Goal: Task Accomplishment & Management: Complete application form

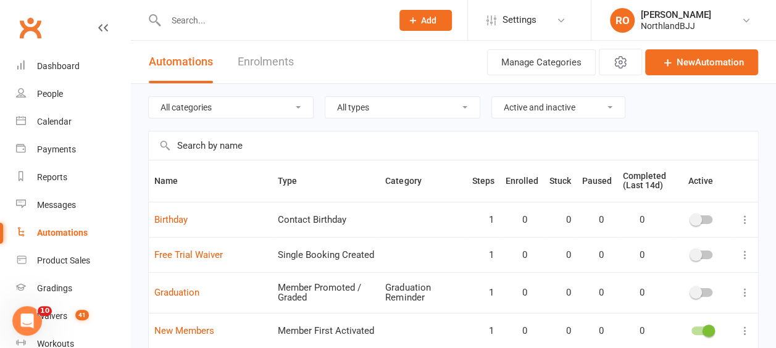
click at [209, 17] on input "text" at bounding box center [273, 20] width 222 height 17
click at [188, 16] on input "text" at bounding box center [273, 20] width 222 height 17
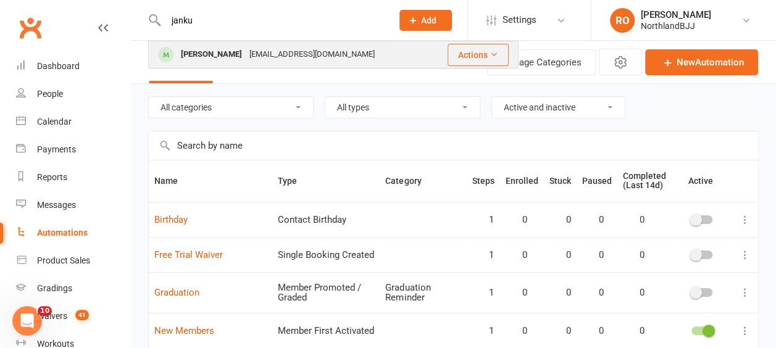
type input "janku"
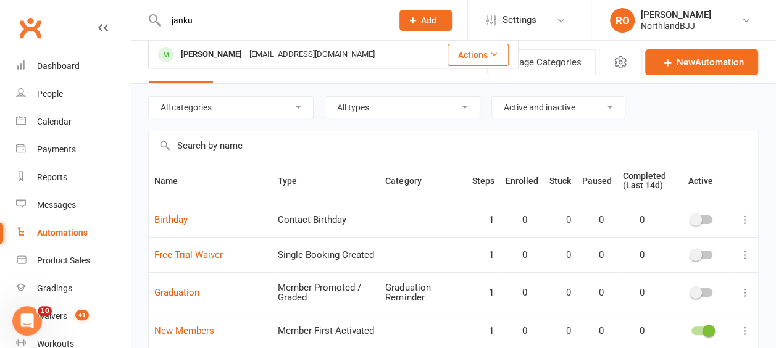
click at [209, 59] on div "[PERSON_NAME]" at bounding box center [211, 55] width 69 height 18
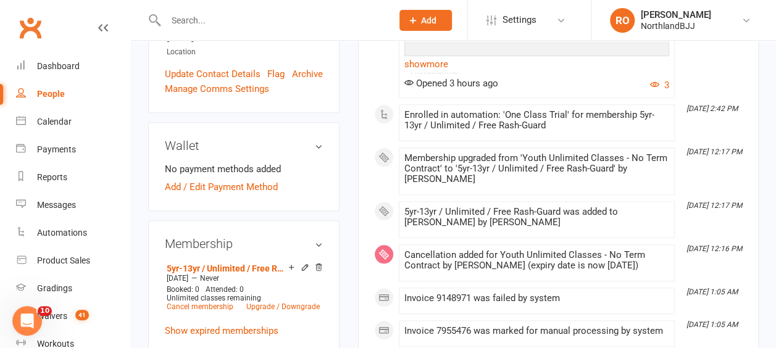
scroll to position [432, 0]
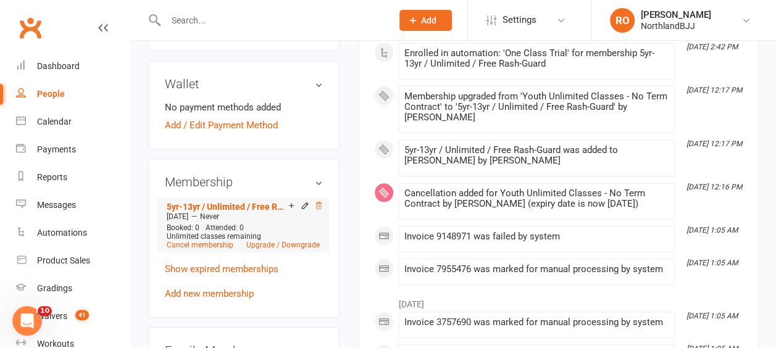
click at [320, 201] on icon at bounding box center [318, 205] width 9 height 9
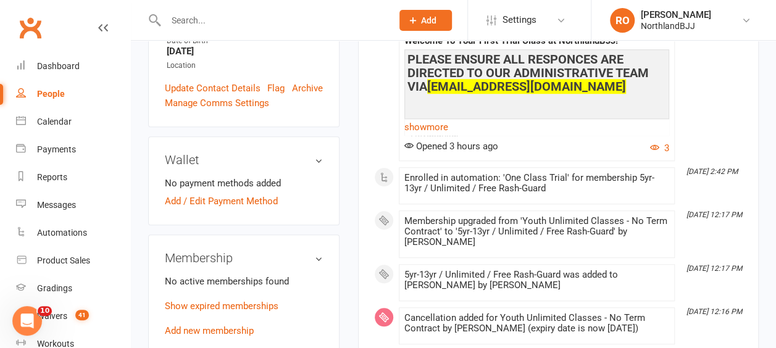
scroll to position [370, 0]
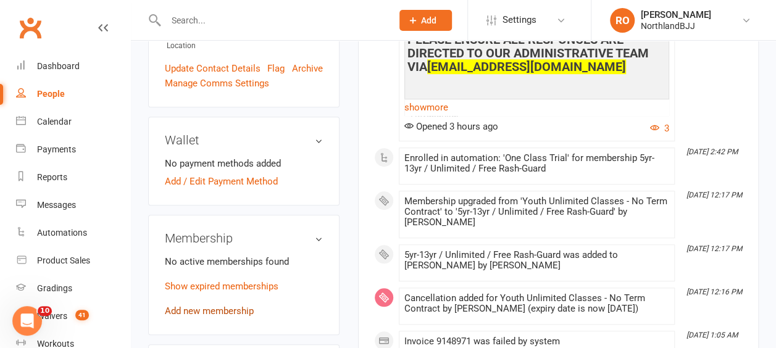
click at [209, 305] on link "Add new membership" at bounding box center [209, 310] width 89 height 11
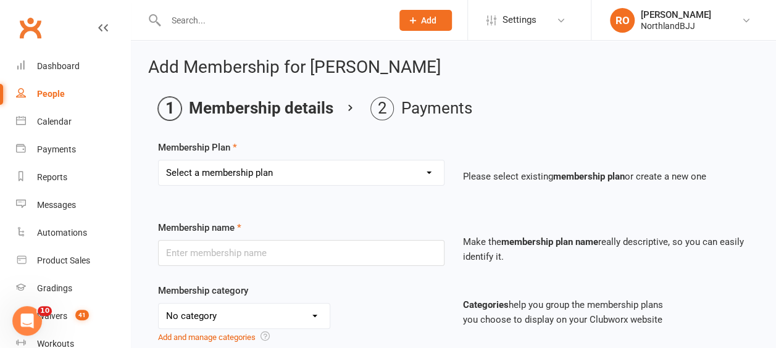
click at [431, 170] on select "Select a membership plan Create new Membership Plan Northland BJJ Sub Series Ch…" at bounding box center [301, 172] width 285 height 25
select select "4"
click at [159, 160] on select "Select a membership plan Create new Membership Plan Northland BJJ Sub Series Ch…" at bounding box center [301, 172] width 285 height 25
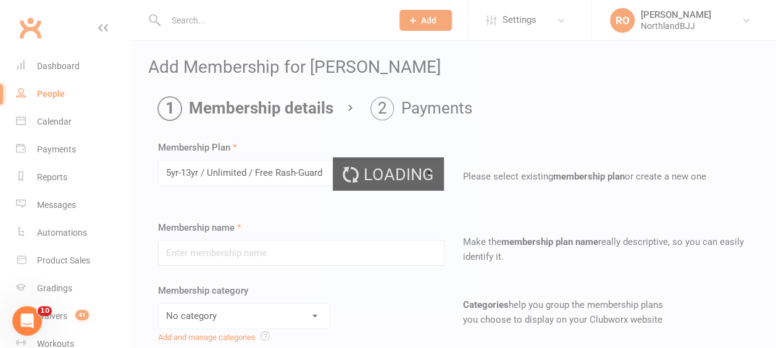
type input "5yr-13yr / Unlimited / Free Rash-Guard"
select select "14"
type input "0"
select select "2"
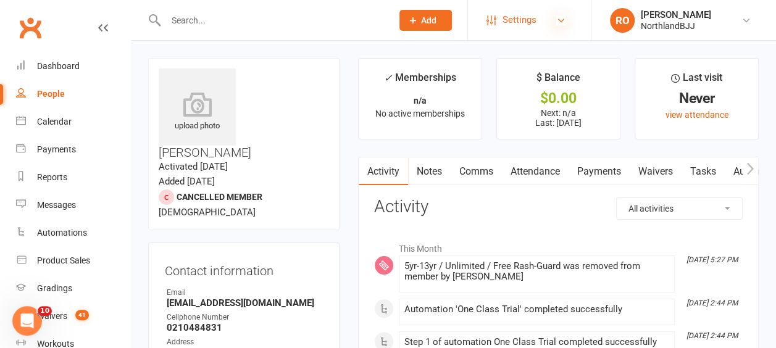
drag, startPoint x: 563, startPoint y: 20, endPoint x: 559, endPoint y: 26, distance: 7.5
click at [563, 21] on icon at bounding box center [561, 20] width 10 height 10
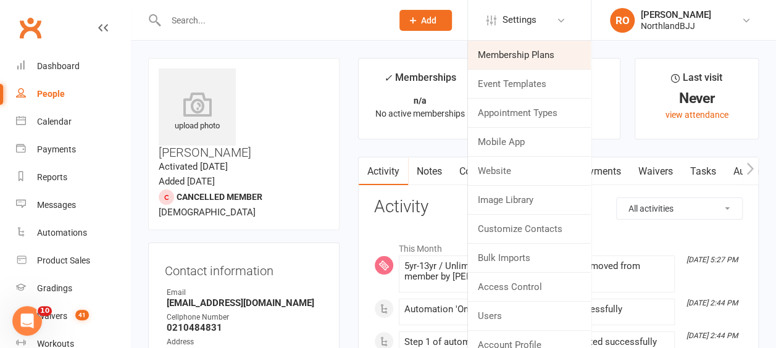
click at [542, 52] on link "Membership Plans" at bounding box center [529, 55] width 123 height 28
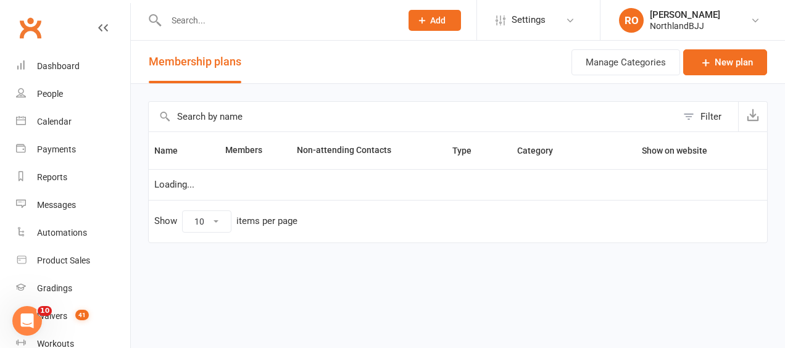
select select "100"
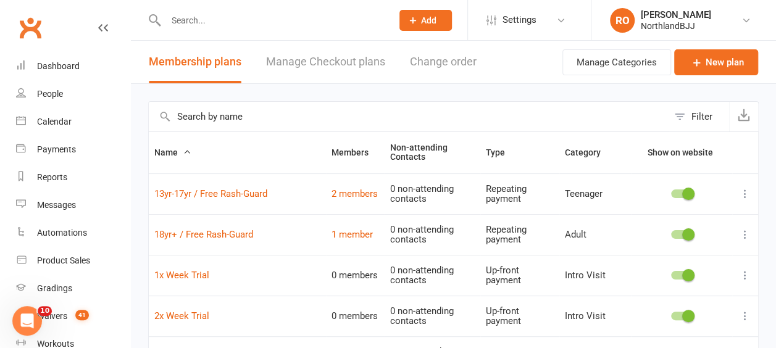
click at [225, 19] on input "text" at bounding box center [273, 20] width 222 height 17
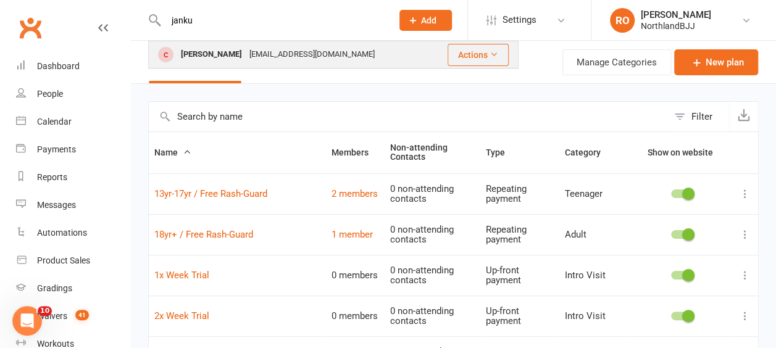
type input "janku"
click at [231, 55] on div "Janku Hartman" at bounding box center [211, 55] width 69 height 18
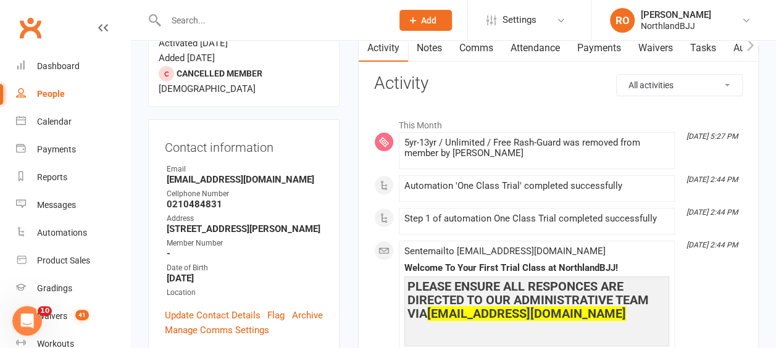
scroll to position [432, 0]
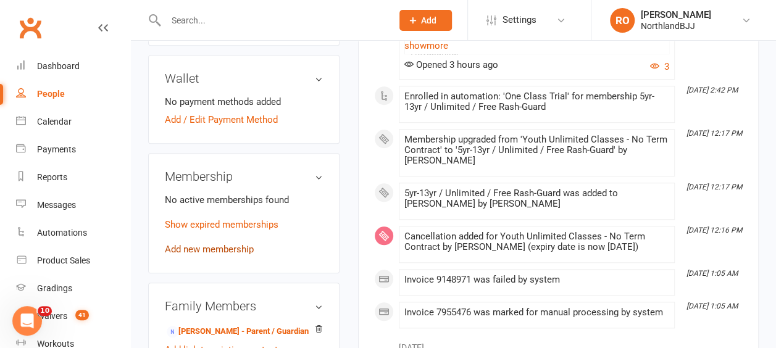
click at [206, 244] on link "Add new membership" at bounding box center [209, 249] width 89 height 11
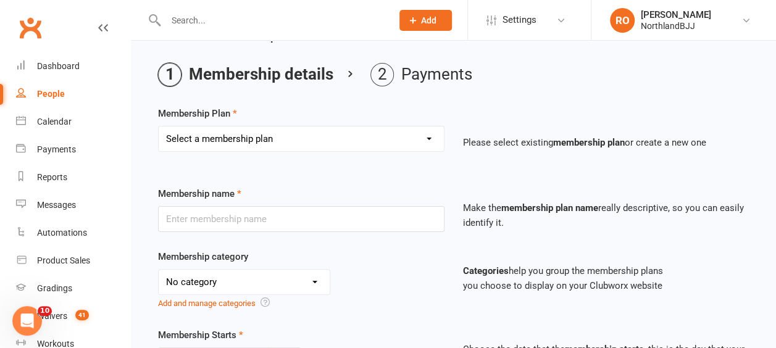
scroll to position [62, 0]
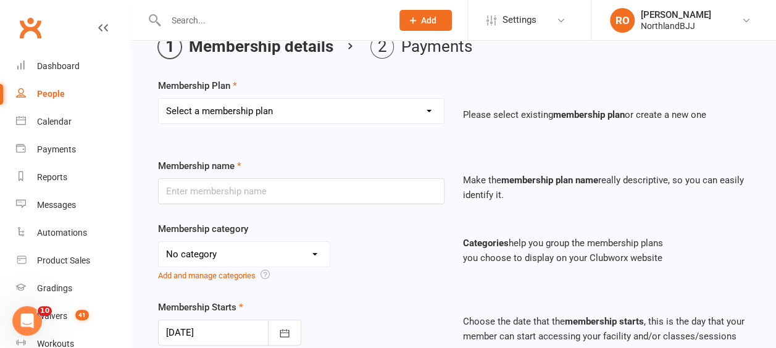
click at [431, 115] on select "Select a membership plan Create new Membership Plan Northland BJJ Sub Series Ch…" at bounding box center [301, 111] width 285 height 25
select select "15"
click at [159, 99] on select "Select a membership plan Create new Membership Plan Northland BJJ Sub Series Ch…" at bounding box center [301, 111] width 285 height 25
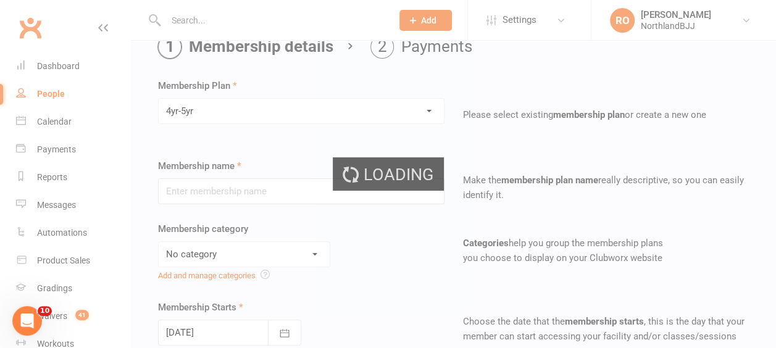
type input "4yr-5yr"
select select "14"
type input "0"
type input "1"
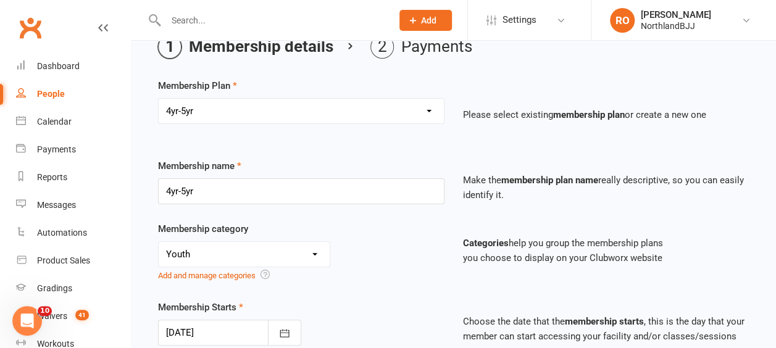
click at [428, 107] on select "Select a membership plan Create new Membership Plan Northland BJJ Sub Series Ch…" at bounding box center [301, 111] width 285 height 25
select select "4"
click at [159, 99] on select "Select a membership plan Create new Membership Plan Northland BJJ Sub Series Ch…" at bounding box center [301, 111] width 285 height 25
type input "5yr-13yr / Unlimited / Free Rash-Guard"
select select "2"
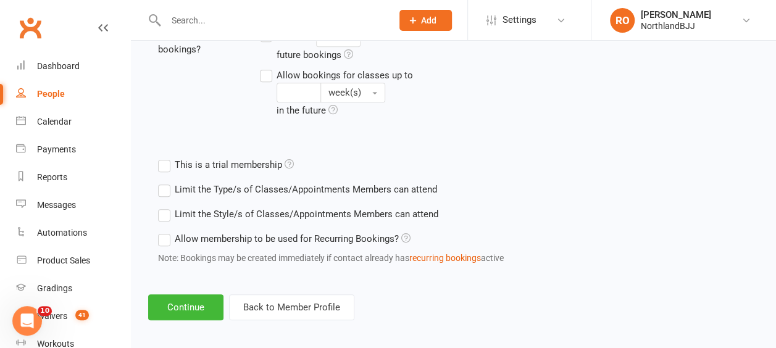
scroll to position [551, 0]
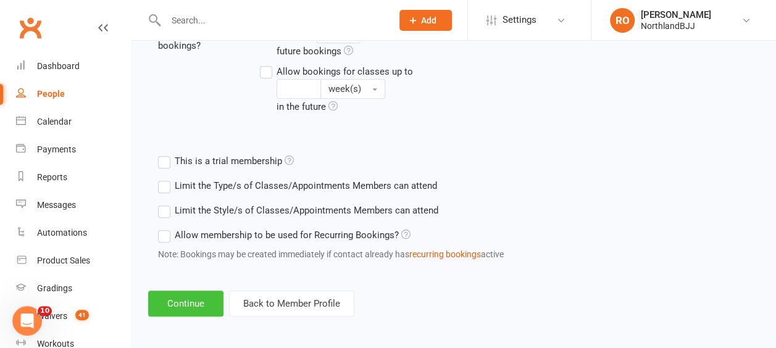
click at [175, 307] on button "Continue" at bounding box center [185, 304] width 75 height 26
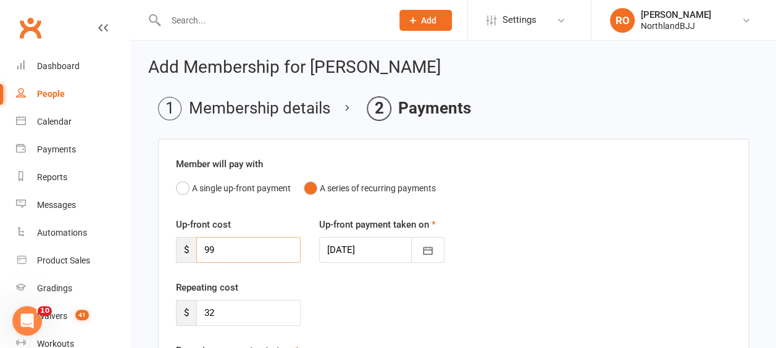
click at [232, 249] on input "99" at bounding box center [248, 250] width 104 height 26
type input "9"
type input "0"
click at [433, 251] on icon "button" at bounding box center [428, 250] width 12 height 12
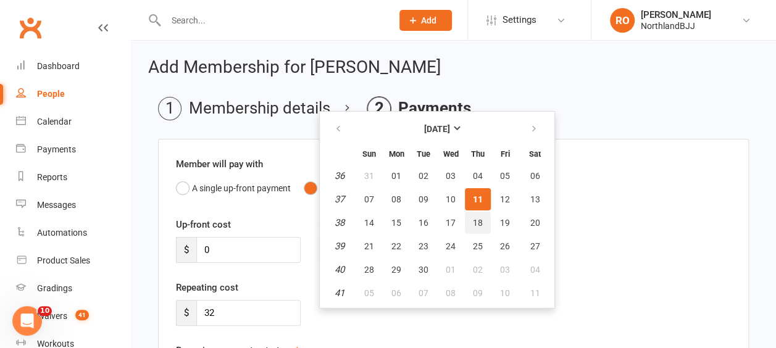
click at [481, 225] on span "18" at bounding box center [478, 223] width 10 height 10
type input "18 Sep 2025"
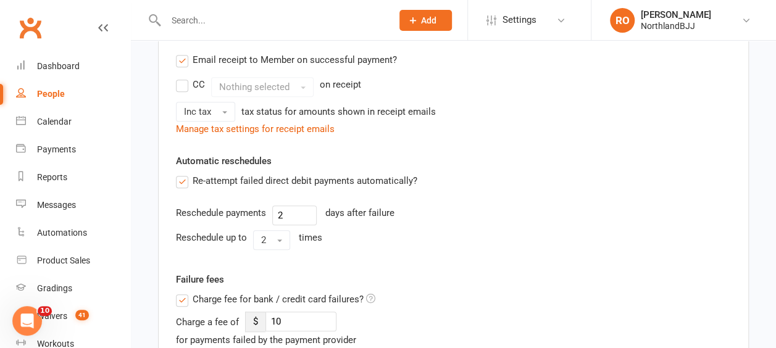
scroll to position [432, 0]
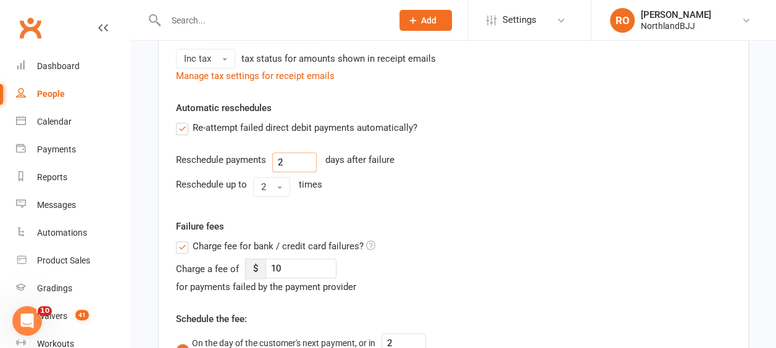
click at [294, 157] on input "2" at bounding box center [294, 162] width 44 height 20
type input "1"
click at [178, 244] on label "Charge fee for bank / credit card failures?" at bounding box center [275, 246] width 199 height 15
click at [178, 239] on input "Charge fee for bank / credit card failures?" at bounding box center [275, 239] width 199 height 0
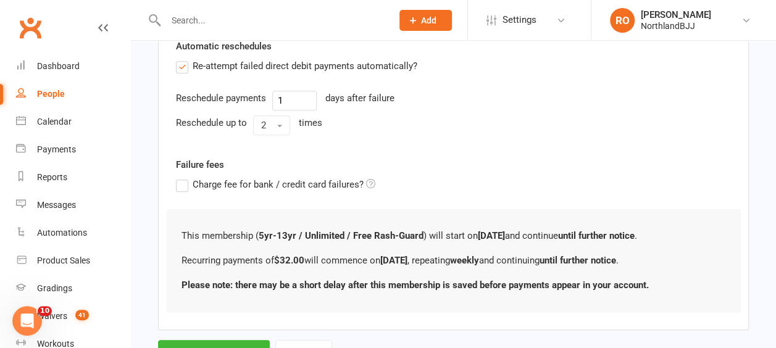
scroll to position [546, 0]
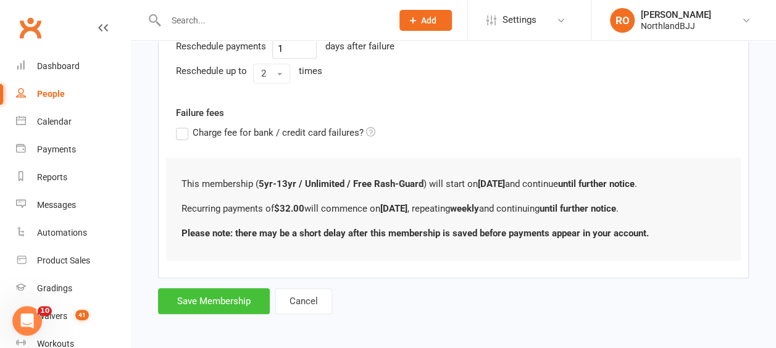
click at [218, 293] on button "Save Membership" at bounding box center [214, 301] width 112 height 26
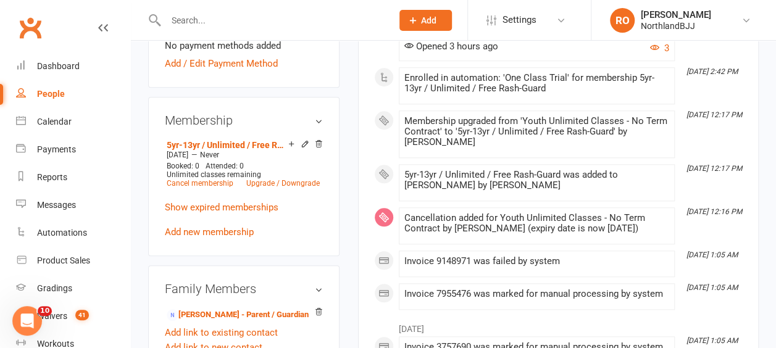
scroll to position [309, 0]
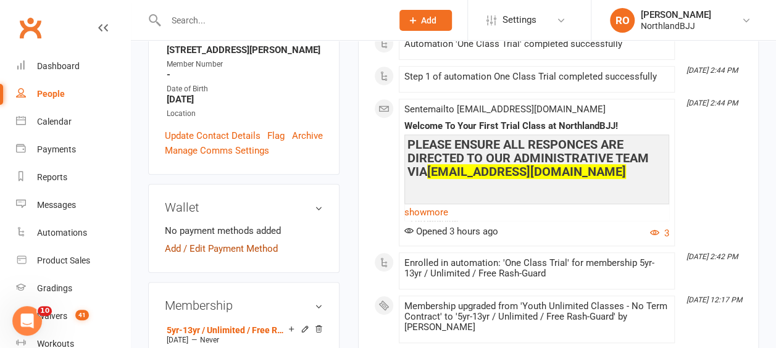
click at [199, 241] on link "Add / Edit Payment Method" at bounding box center [221, 248] width 113 height 15
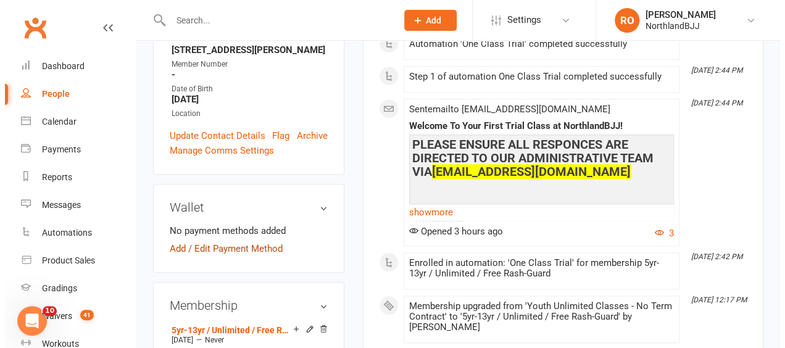
scroll to position [295, 0]
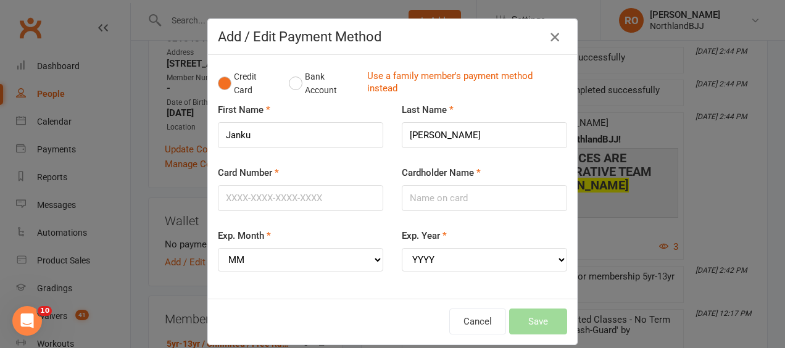
click at [552, 36] on icon "button" at bounding box center [554, 37] width 15 height 15
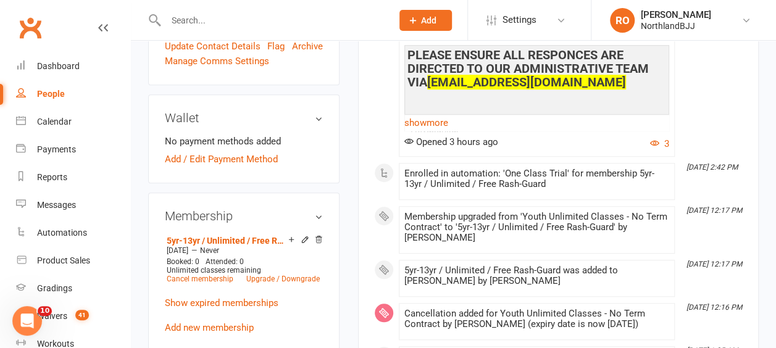
scroll to position [432, 0]
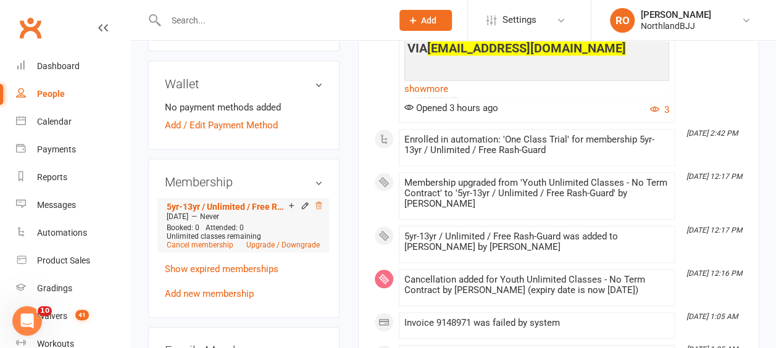
click at [320, 201] on icon at bounding box center [318, 205] width 9 height 9
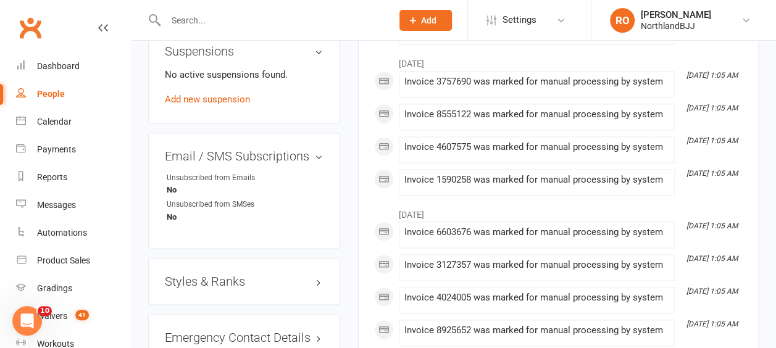
scroll to position [926, 0]
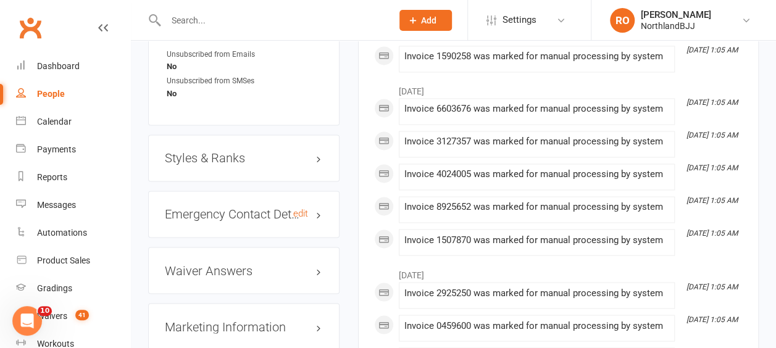
click at [316, 207] on h3 "Emergency Contact Details edit" at bounding box center [244, 214] width 158 height 14
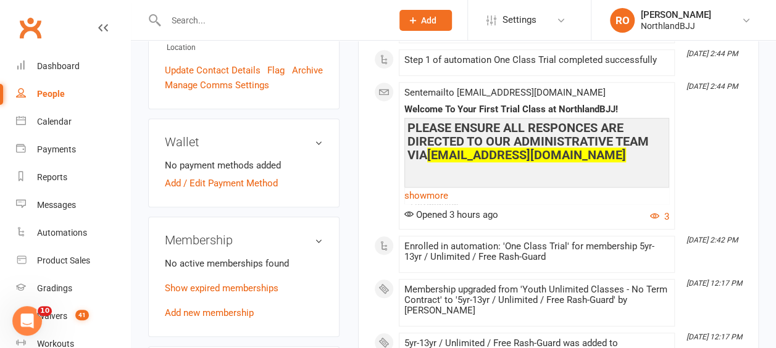
scroll to position [0, 0]
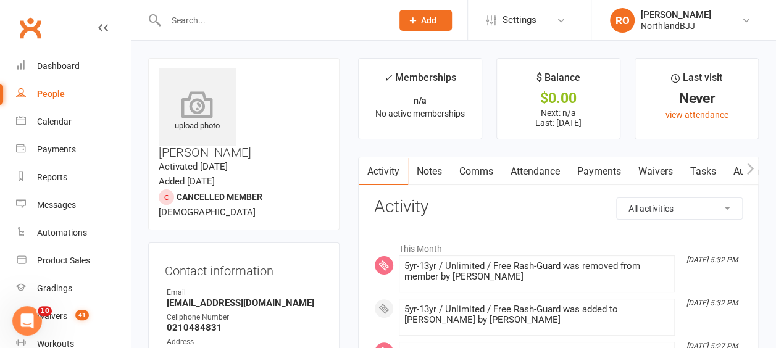
click at [190, 110] on icon at bounding box center [197, 104] width 85 height 27
click at [188, 20] on input "text" at bounding box center [273, 20] width 222 height 17
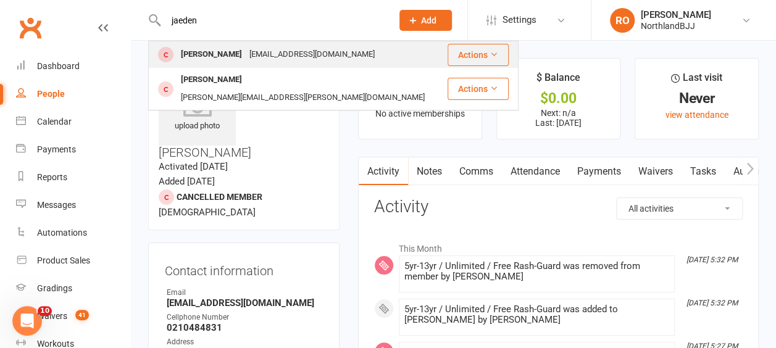
type input "jaeden"
click at [224, 59] on div "Jaeden Laboyrie" at bounding box center [211, 55] width 69 height 18
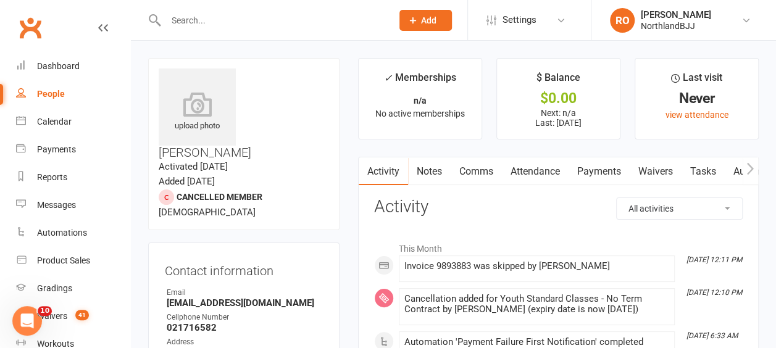
click at [590, 170] on link "Payments" at bounding box center [598, 171] width 61 height 28
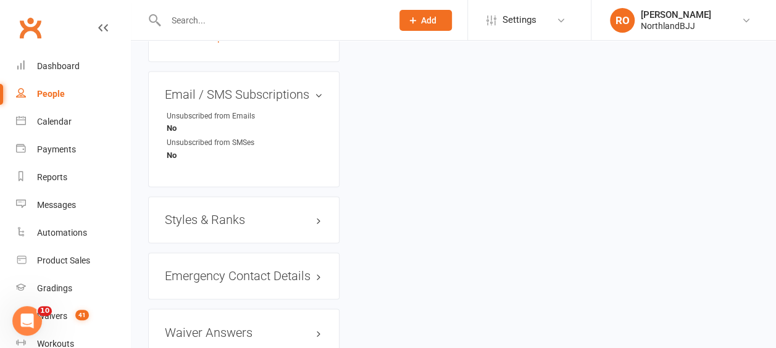
scroll to position [926, 0]
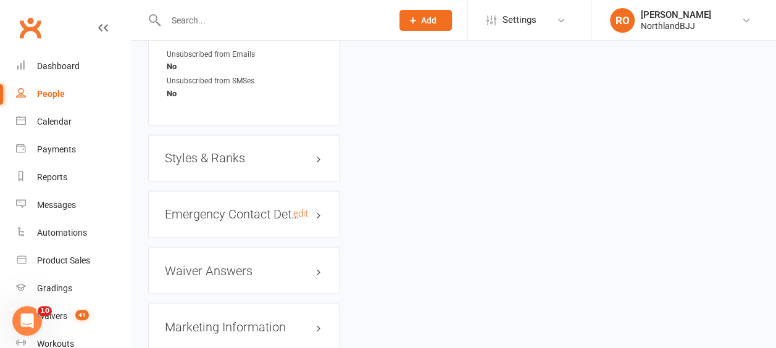
click at [307, 191] on div "Emergency Contact Details edit" at bounding box center [243, 214] width 191 height 47
click at [322, 207] on h3 "Emergency Contact Details edit" at bounding box center [244, 214] width 158 height 14
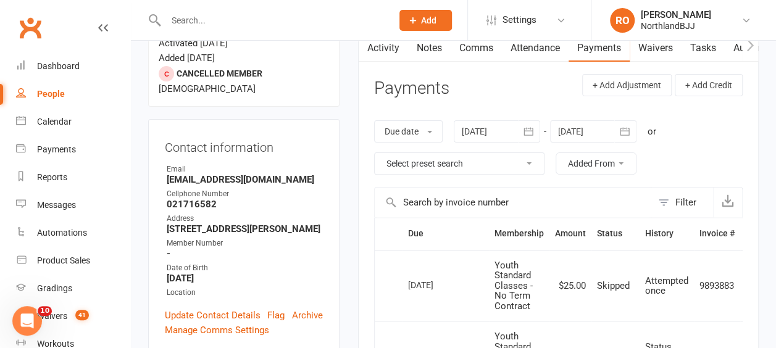
scroll to position [0, 0]
